Goal: Find specific page/section: Find specific page/section

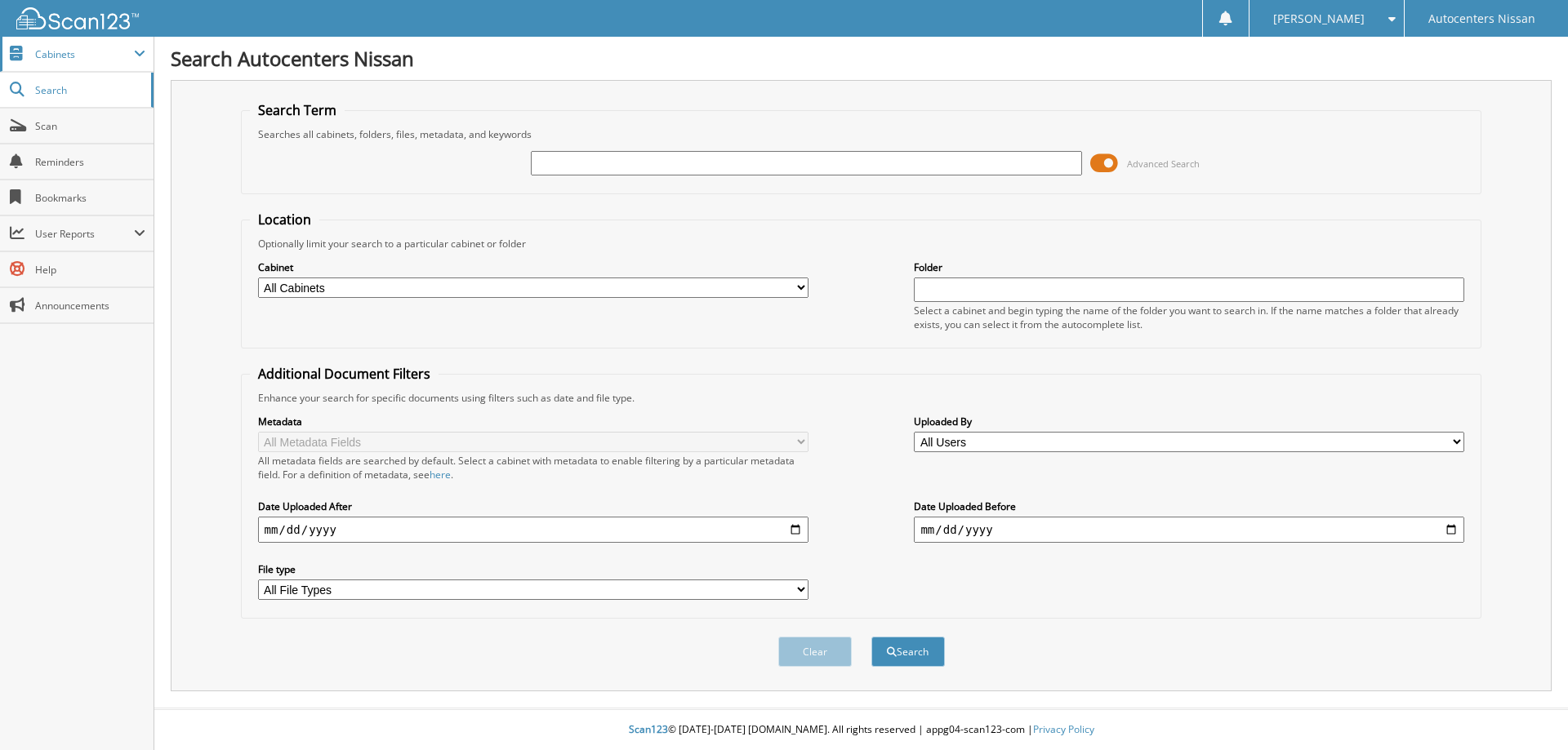
click at [50, 54] on span "Cabinets" at bounding box center [84, 53] width 99 height 14
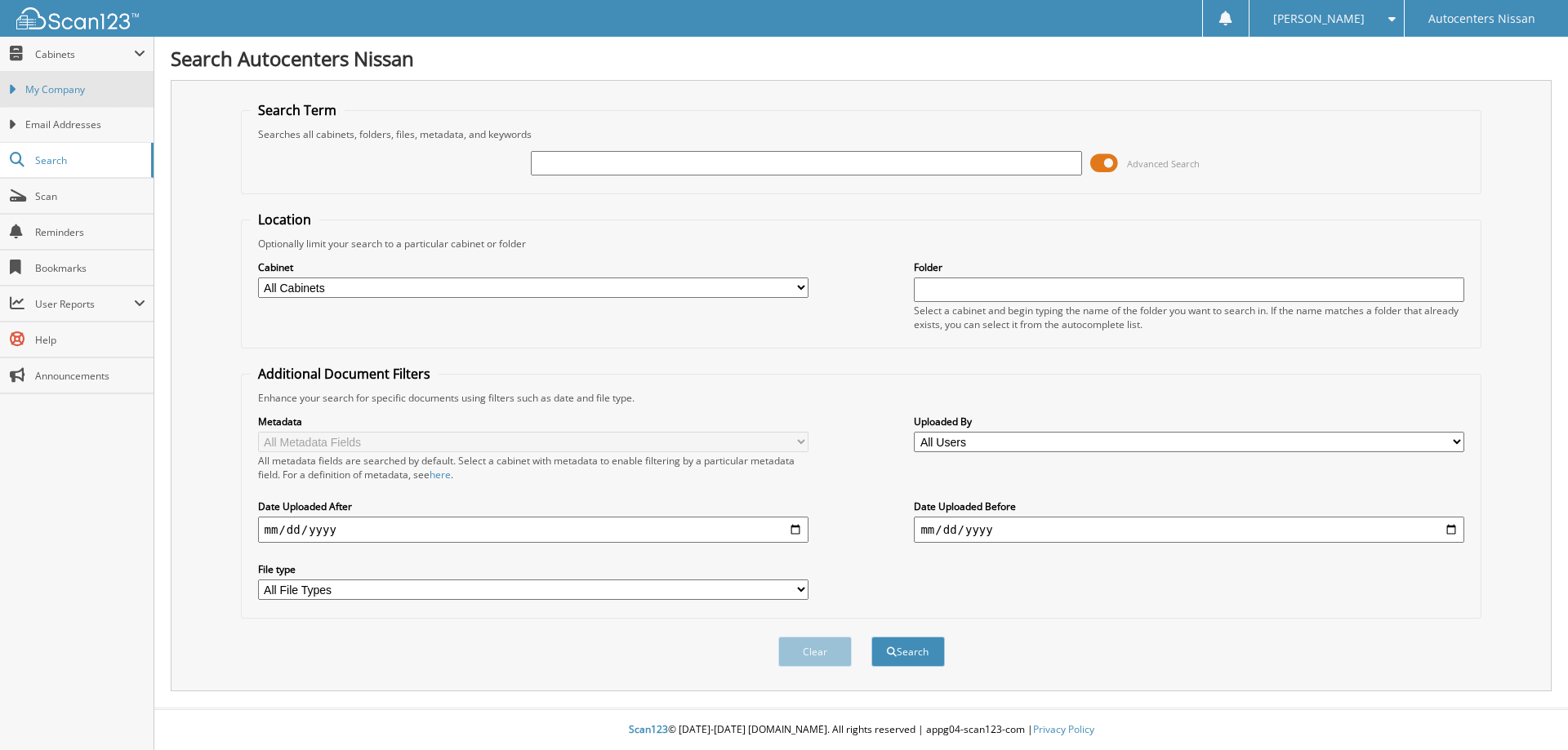
click at [53, 85] on span "My Company" at bounding box center [85, 90] width 120 height 14
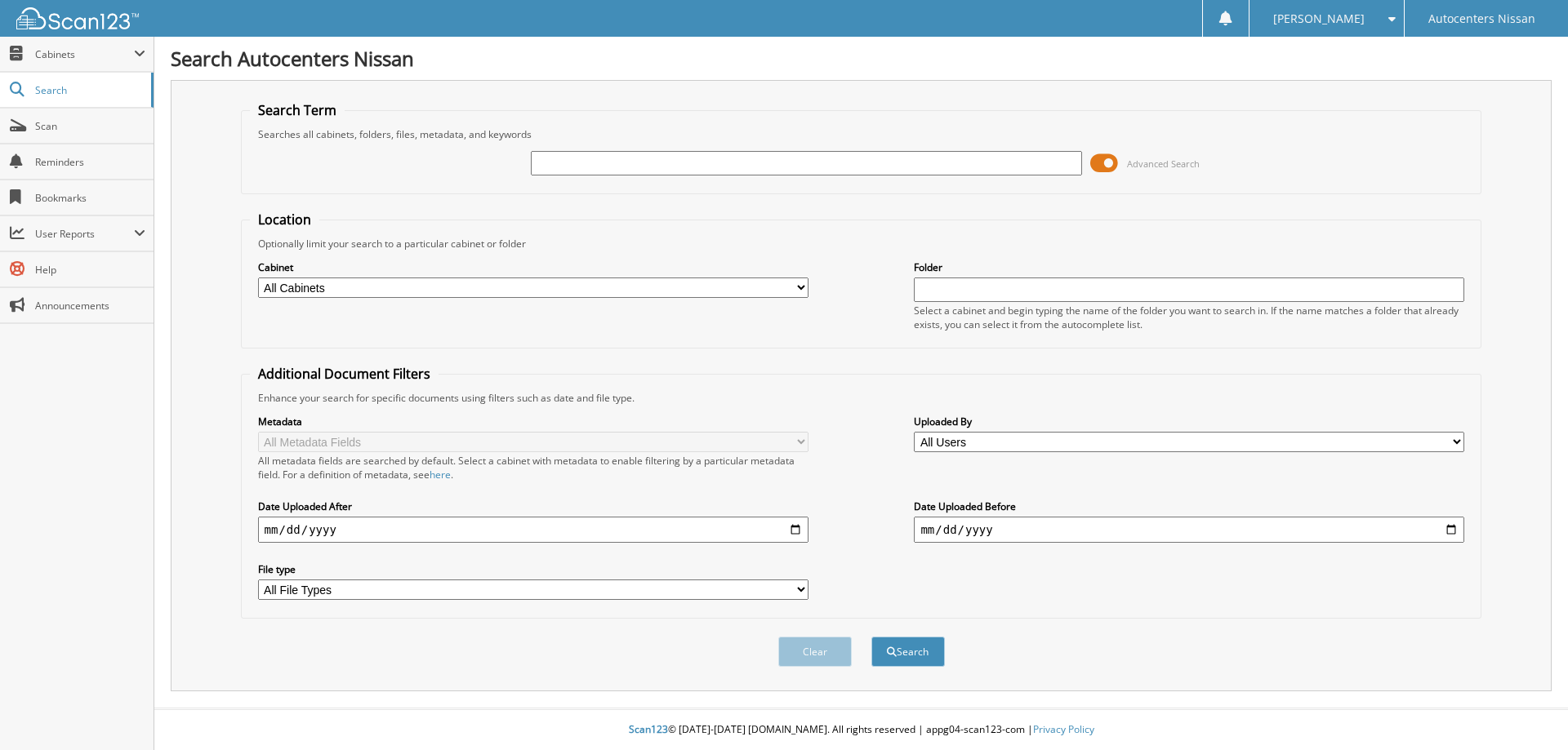
click at [714, 158] on input "text" at bounding box center [806, 163] width 551 height 24
type input "n02008"
click at [871, 637] on button "Search" at bounding box center [908, 651] width 73 height 30
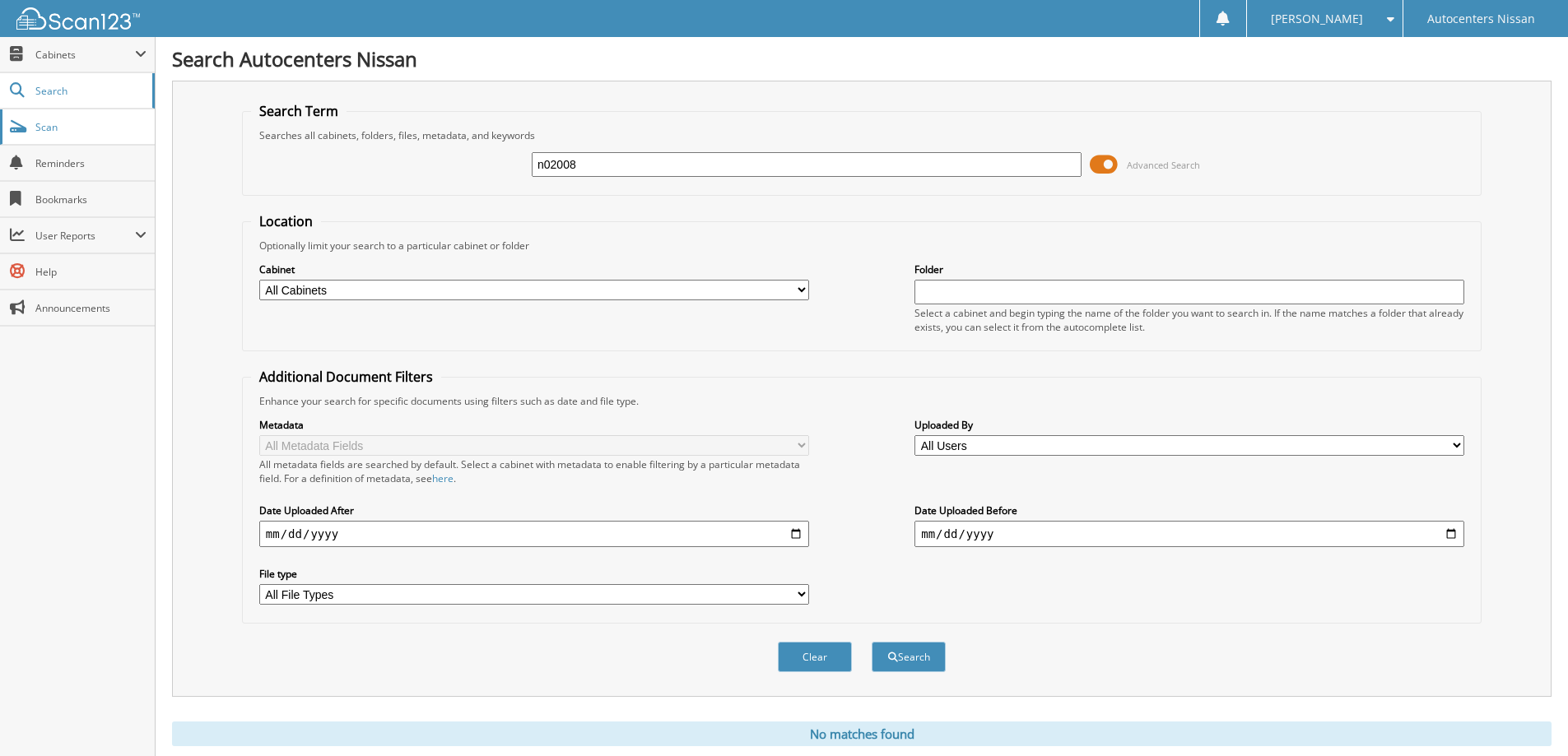
click at [66, 129] on span "Scan" at bounding box center [91, 127] width 111 height 14
